Goal: Transaction & Acquisition: Purchase product/service

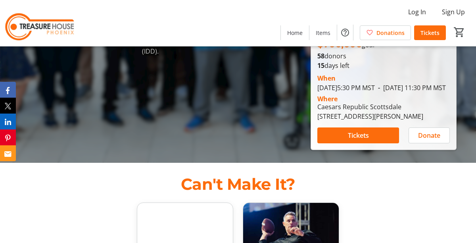
scroll to position [169, 0]
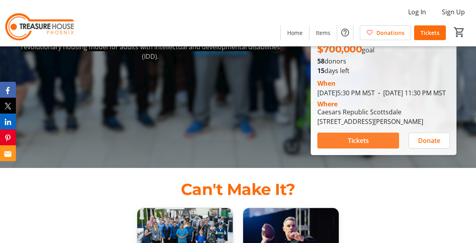
click at [350, 136] on span "Tickets" at bounding box center [358, 141] width 21 height 10
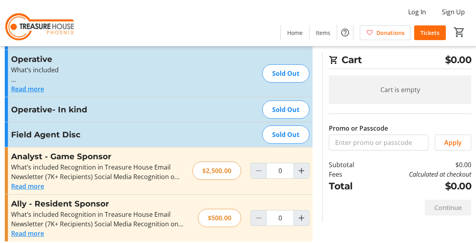
scroll to position [213, 0]
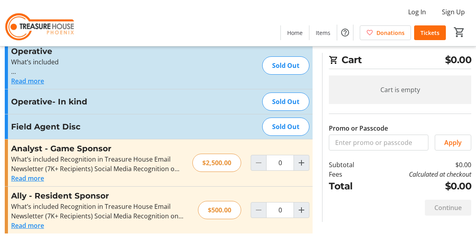
click at [226, 132] on div "Field Agent Disc Sold Out" at bounding box center [159, 126] width 308 height 25
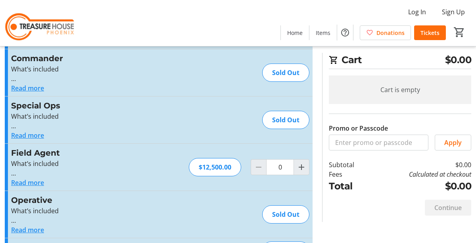
scroll to position [61, 0]
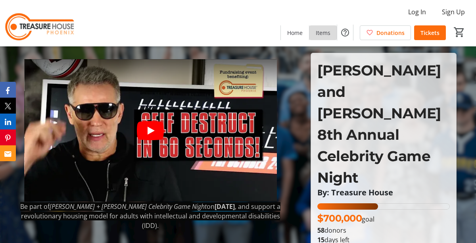
click at [324, 36] on span "Items" at bounding box center [323, 33] width 15 height 8
